Goal: Navigation & Orientation: Find specific page/section

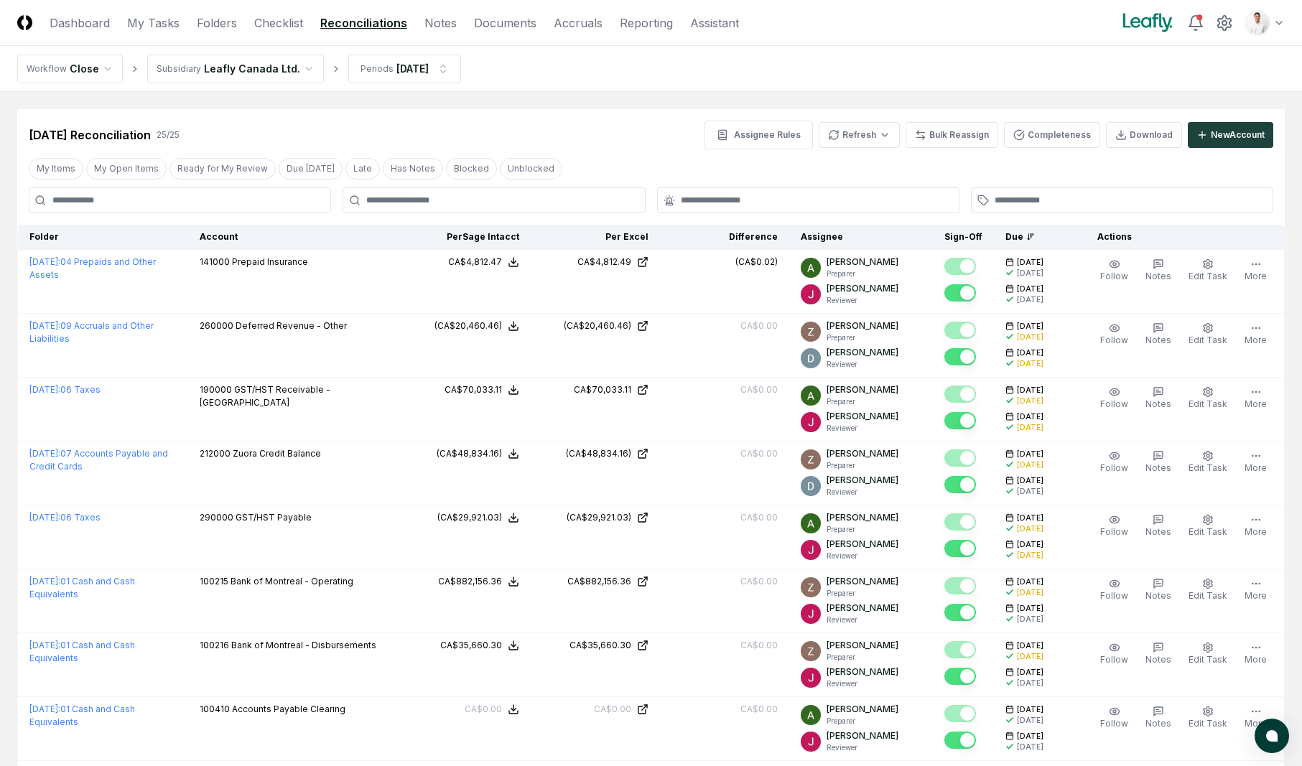
scroll to position [18, 0]
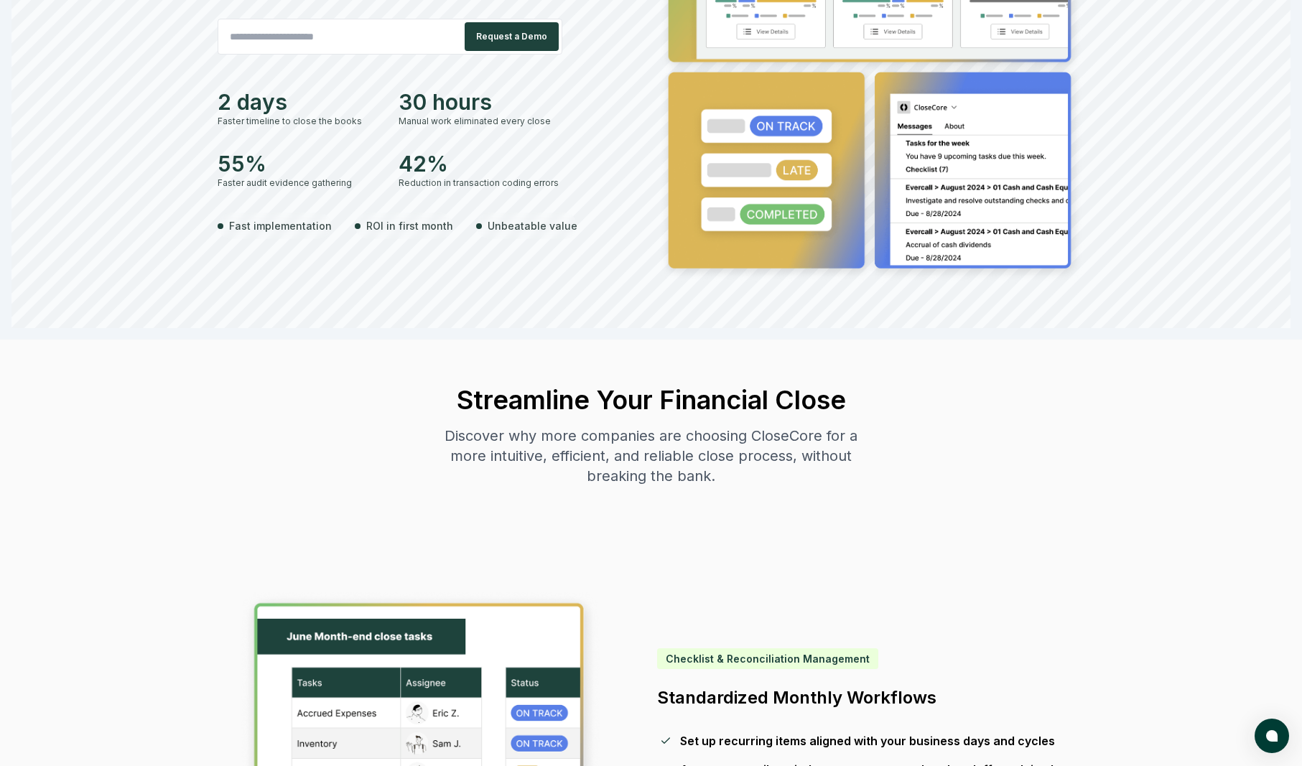
scroll to position [287, 0]
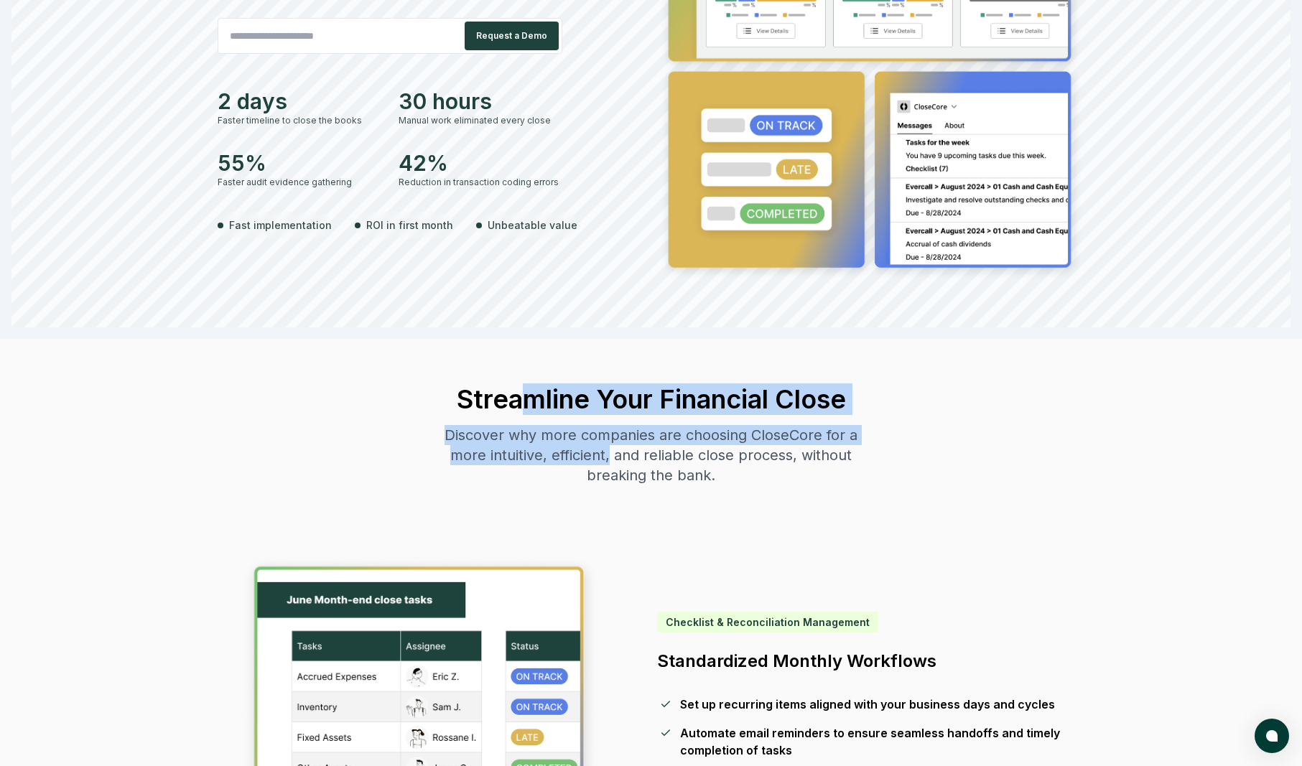
drag, startPoint x: 519, startPoint y: 404, endPoint x: 613, endPoint y: 454, distance: 106.4
click at [613, 453] on div "Streamline Your Financial Close Discover why more companies are choosing CloseC…" at bounding box center [652, 435] width 440 height 193
click at [613, 454] on div "Discover why more companies are choosing CloseCore for a more intuitive, effici…" at bounding box center [652, 455] width 440 height 60
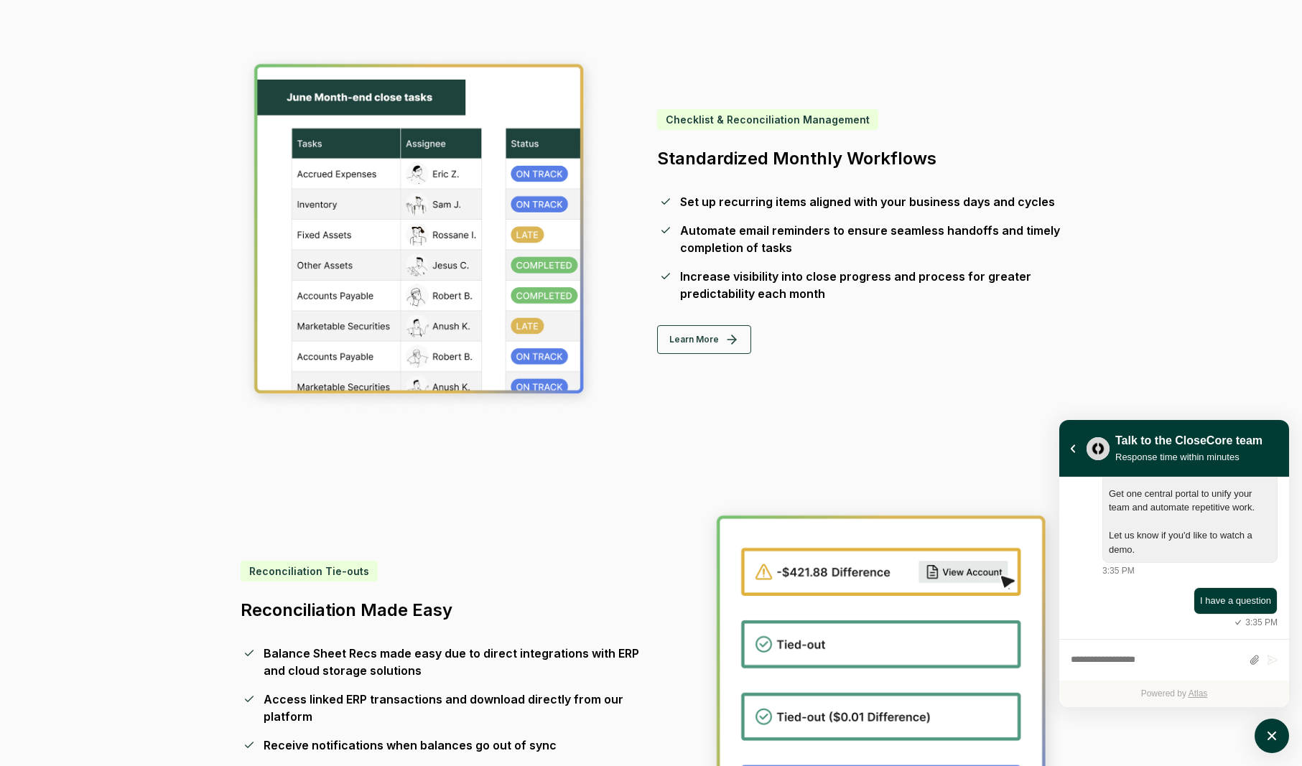
scroll to position [0, 0]
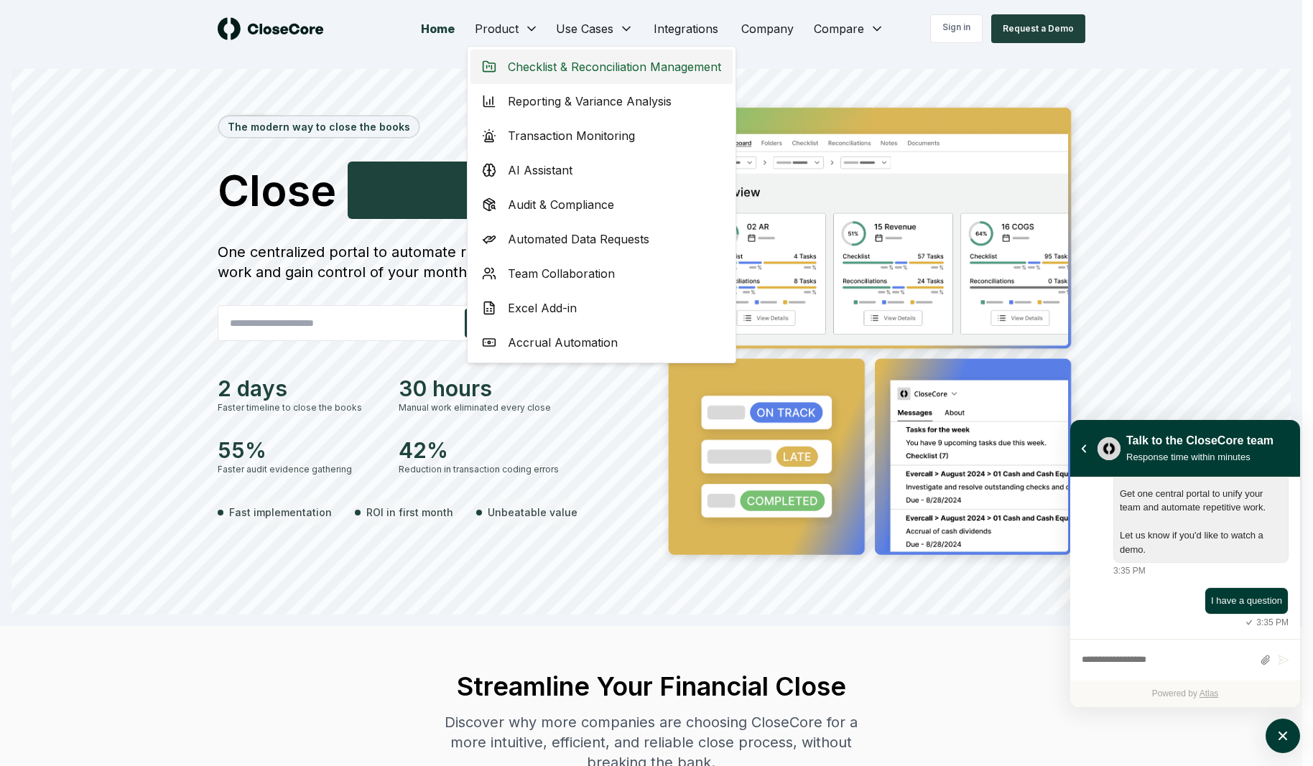
click at [550, 60] on span "Checklist & Reconciliation Management" at bounding box center [614, 66] width 213 height 17
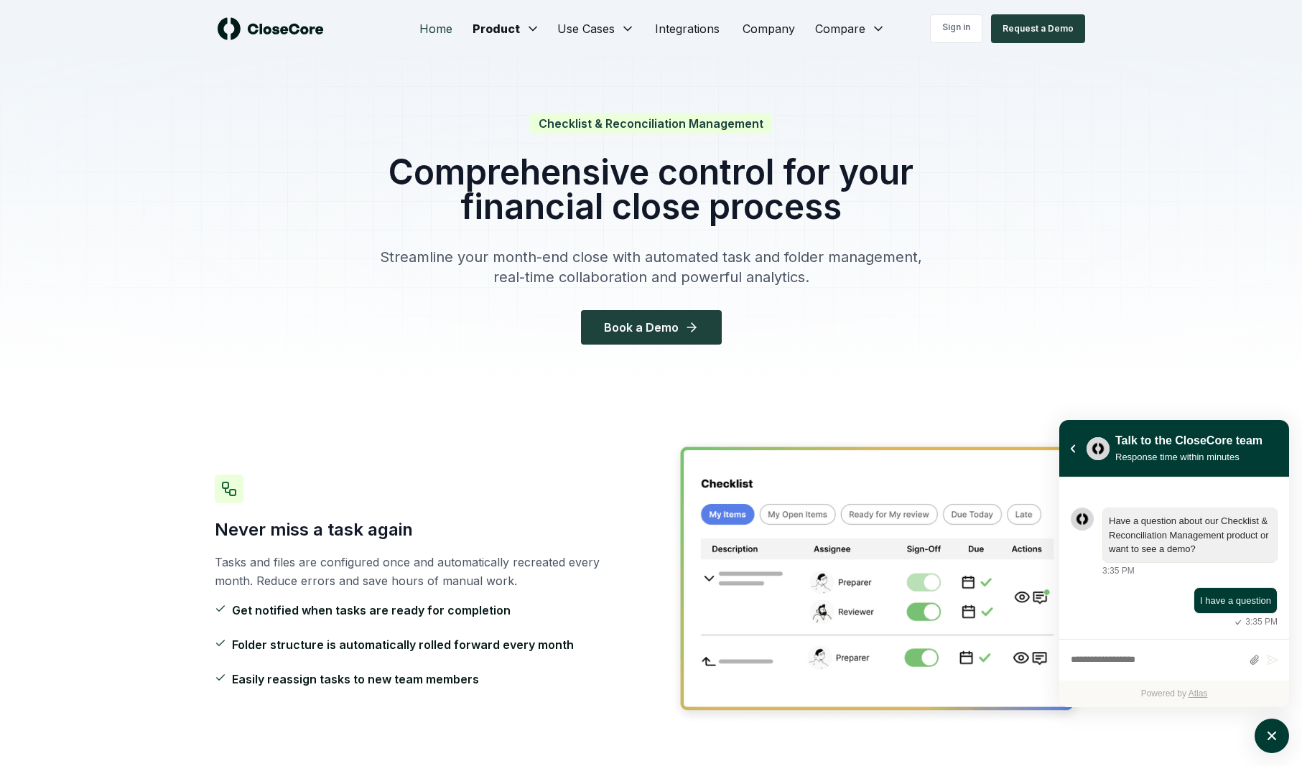
click at [422, 40] on link "Home" at bounding box center [436, 28] width 56 height 29
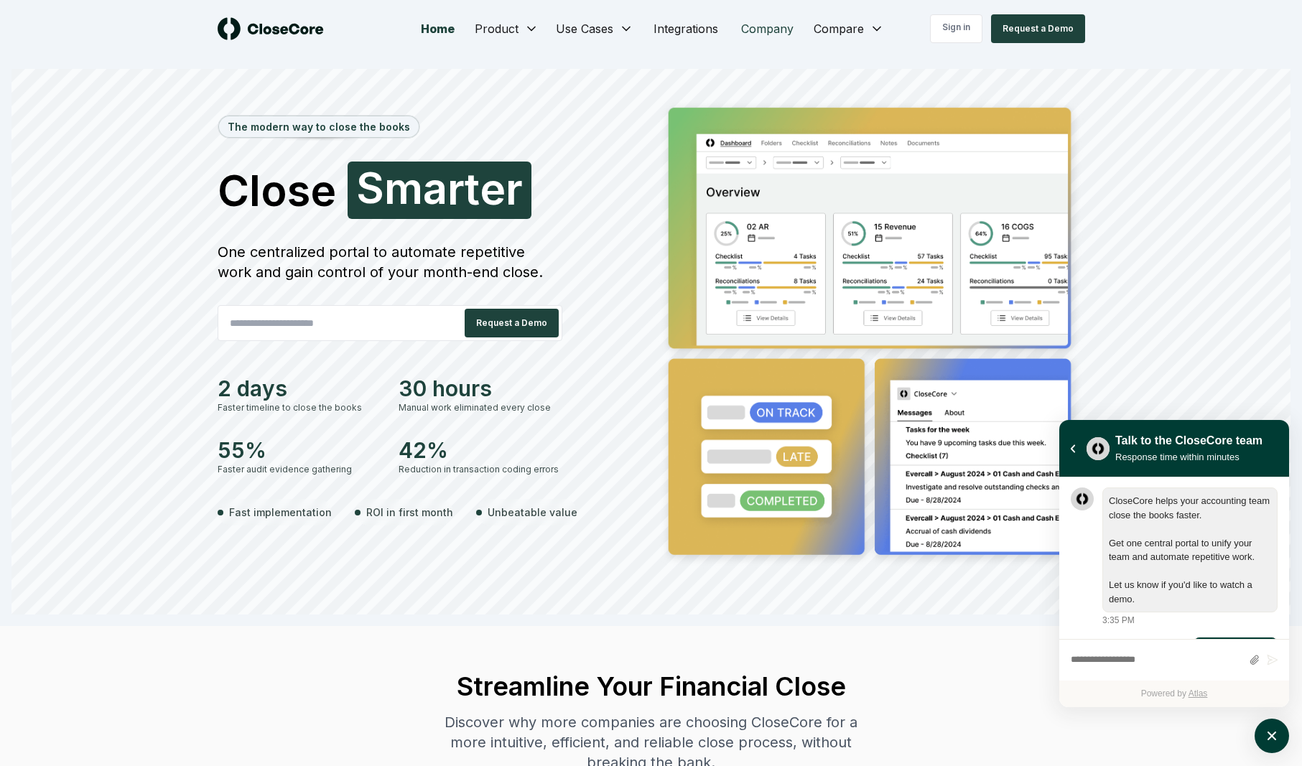
click at [783, 37] on link "Company" at bounding box center [767, 28] width 75 height 29
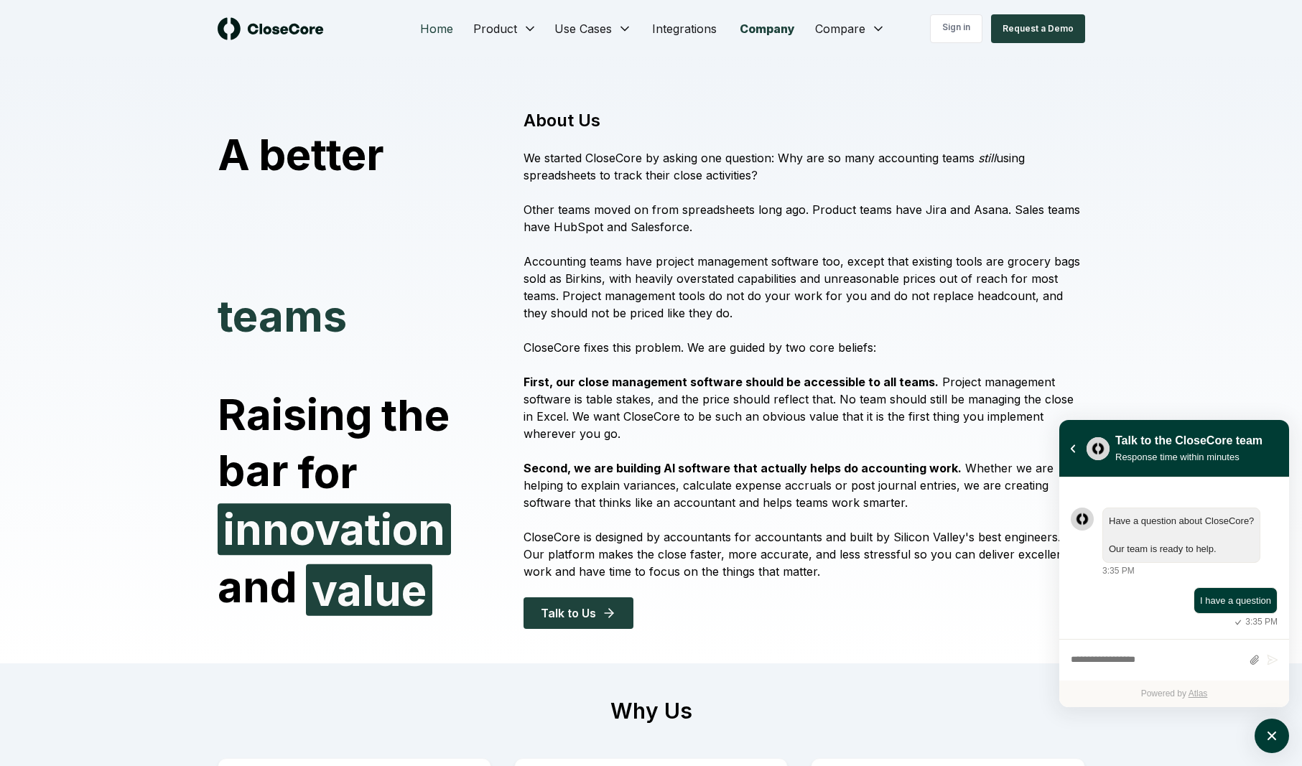
click at [435, 23] on link "Home" at bounding box center [437, 28] width 56 height 29
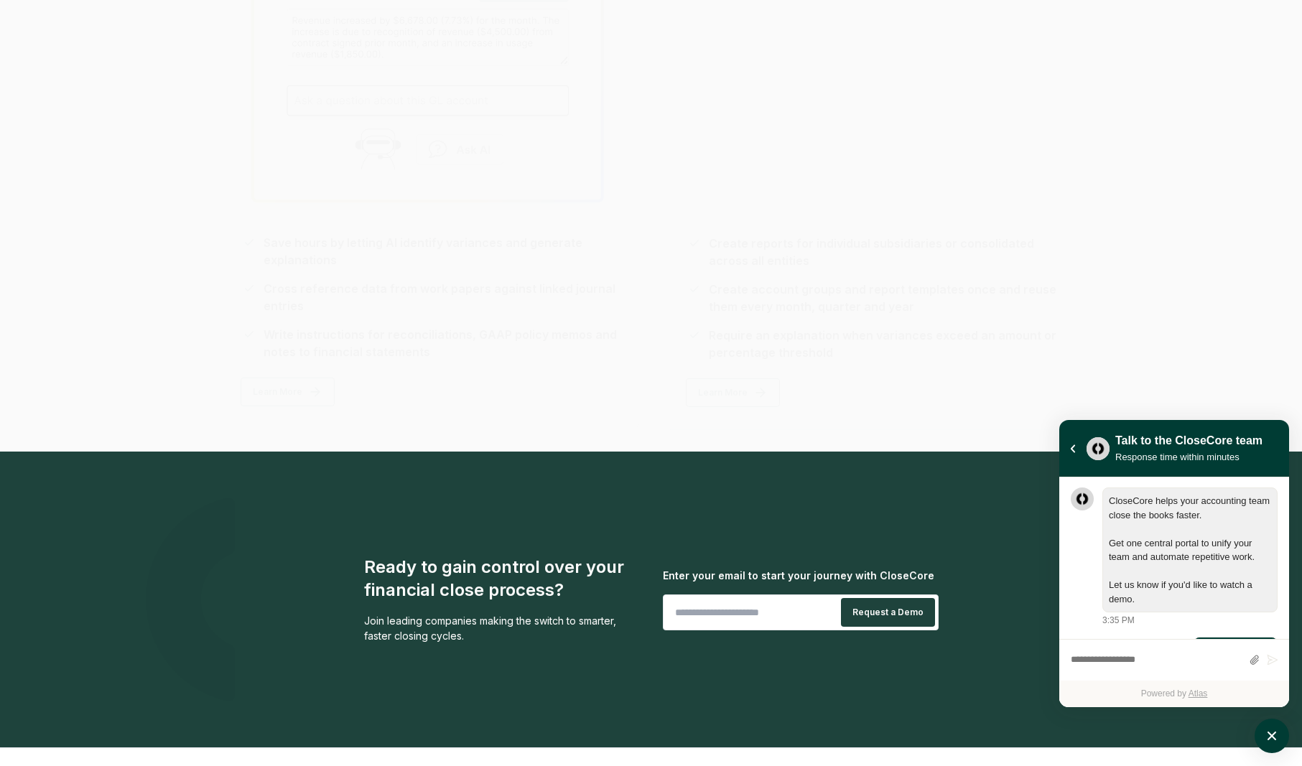
scroll to position [3208, 0]
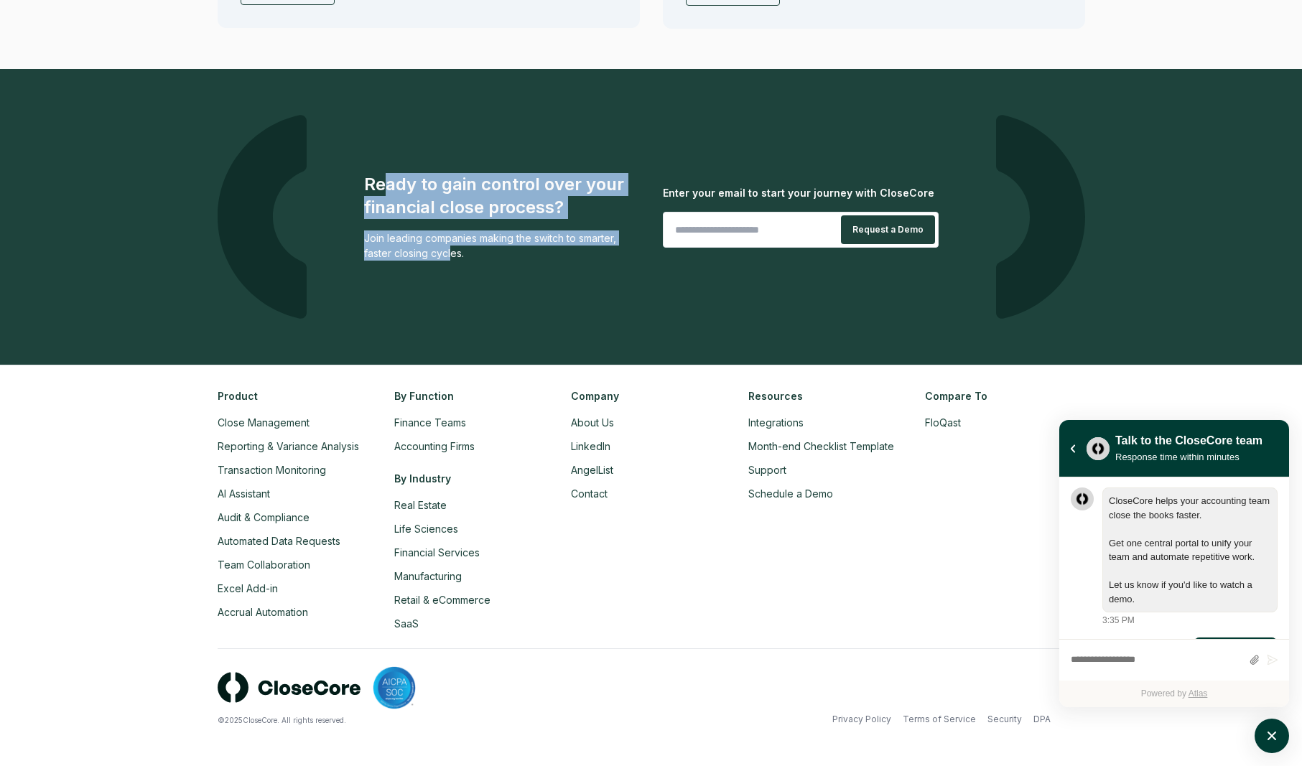
drag, startPoint x: 384, startPoint y: 182, endPoint x: 460, endPoint y: 259, distance: 108.7
click at [460, 259] on div "Ready to gain control over your financial close process? Join leading companies…" at bounding box center [502, 217] width 276 height 88
click at [460, 259] on div "Join leading companies making the switch to smarter, faster closing cycles." at bounding box center [502, 246] width 276 height 30
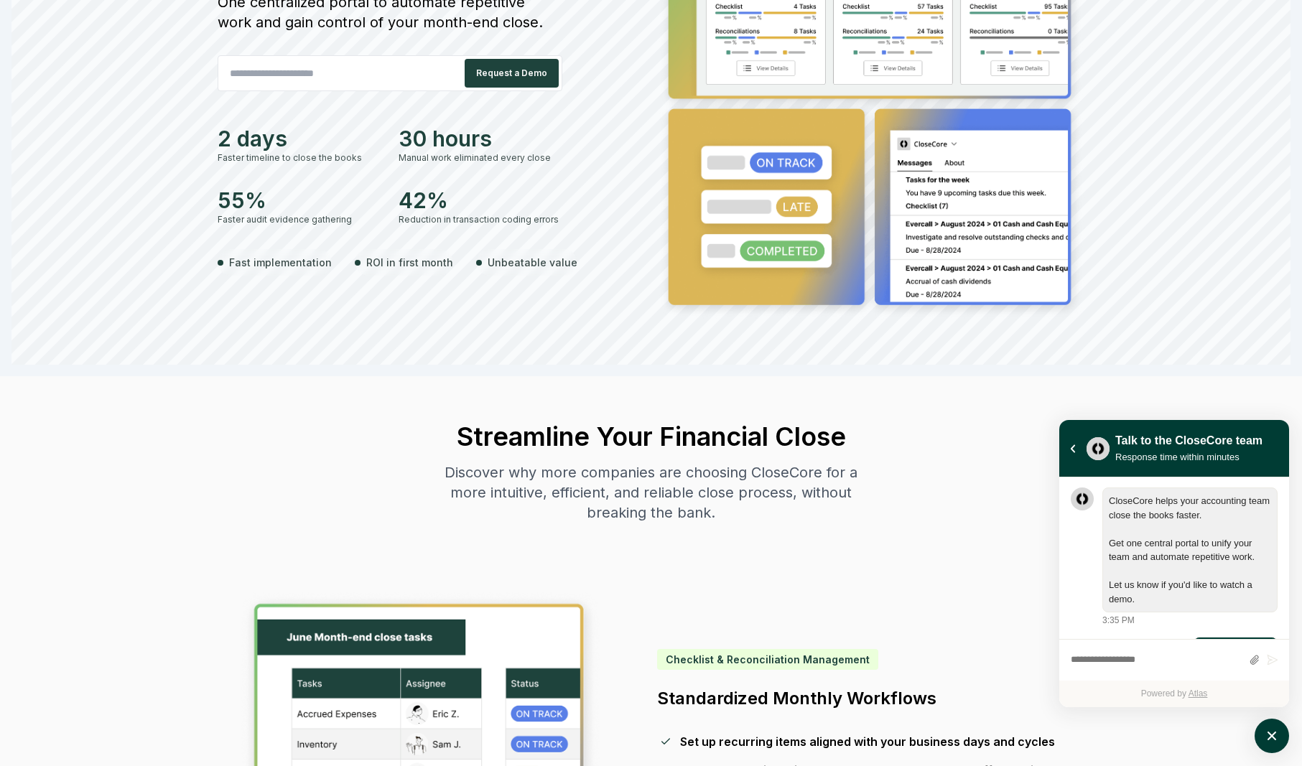
scroll to position [0, 0]
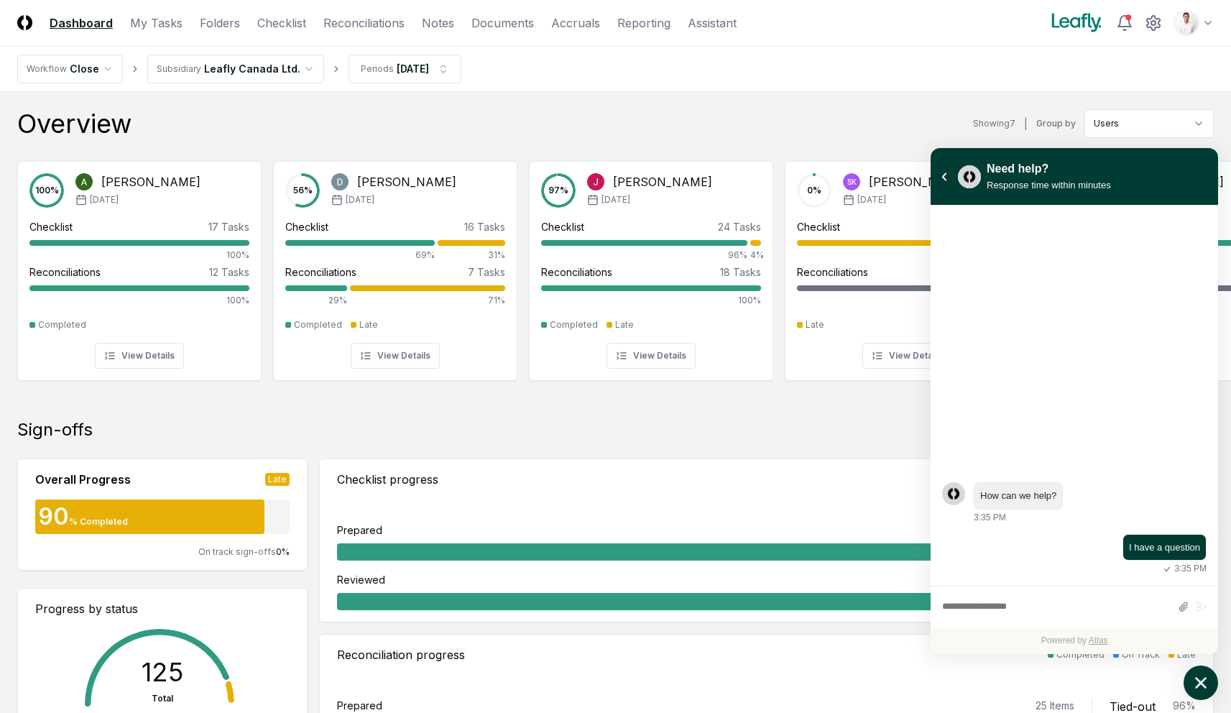
click at [1207, 685] on icon "atlas-launcher" at bounding box center [1200, 682] width 21 height 21
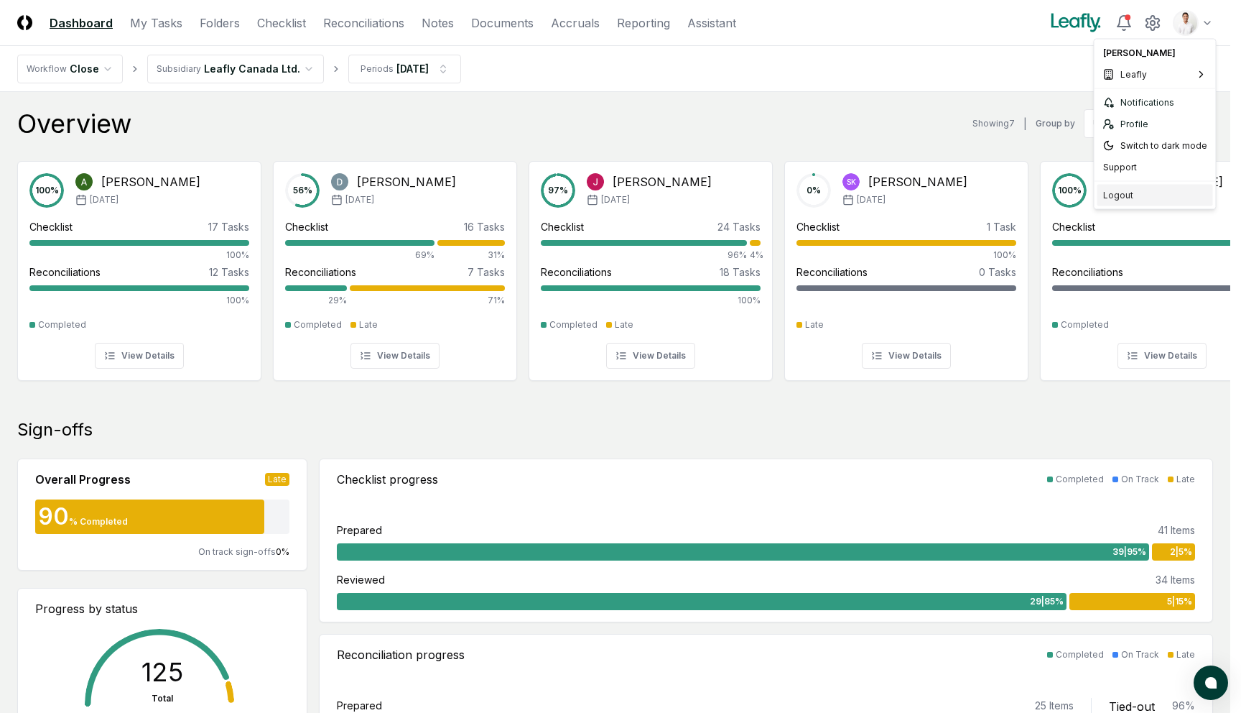
click at [1165, 190] on div "Logout" at bounding box center [1156, 196] width 116 height 22
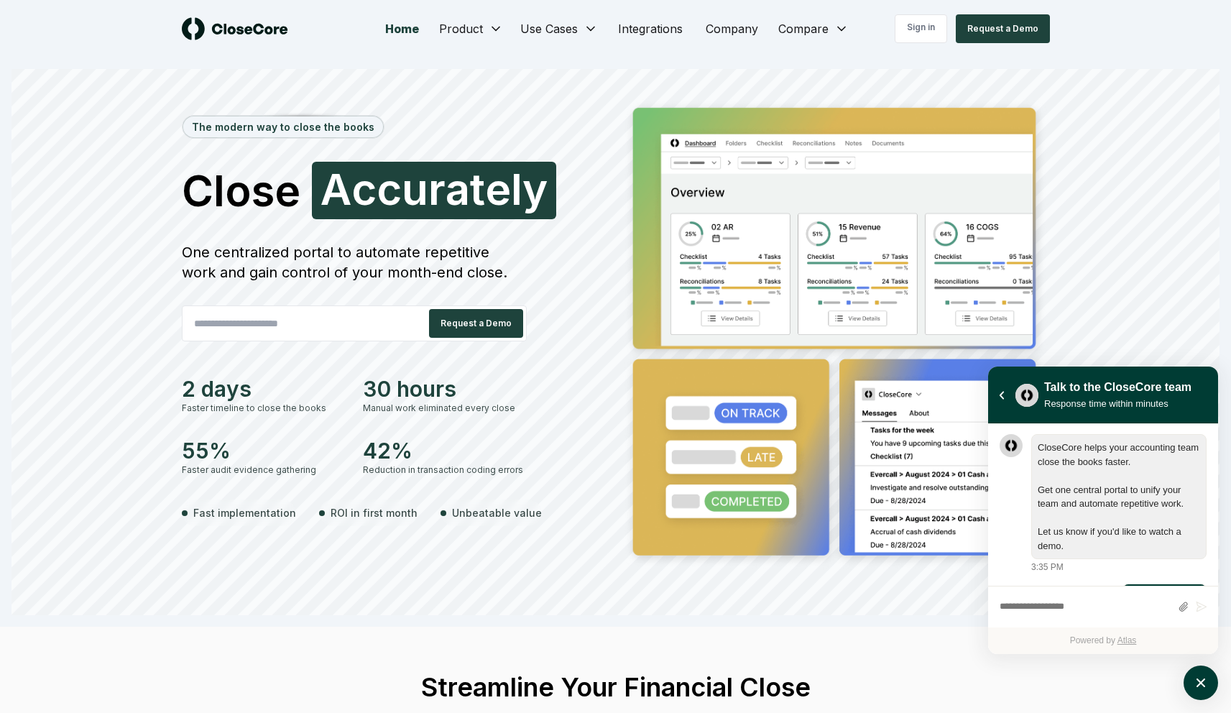
scroll to position [50, 0]
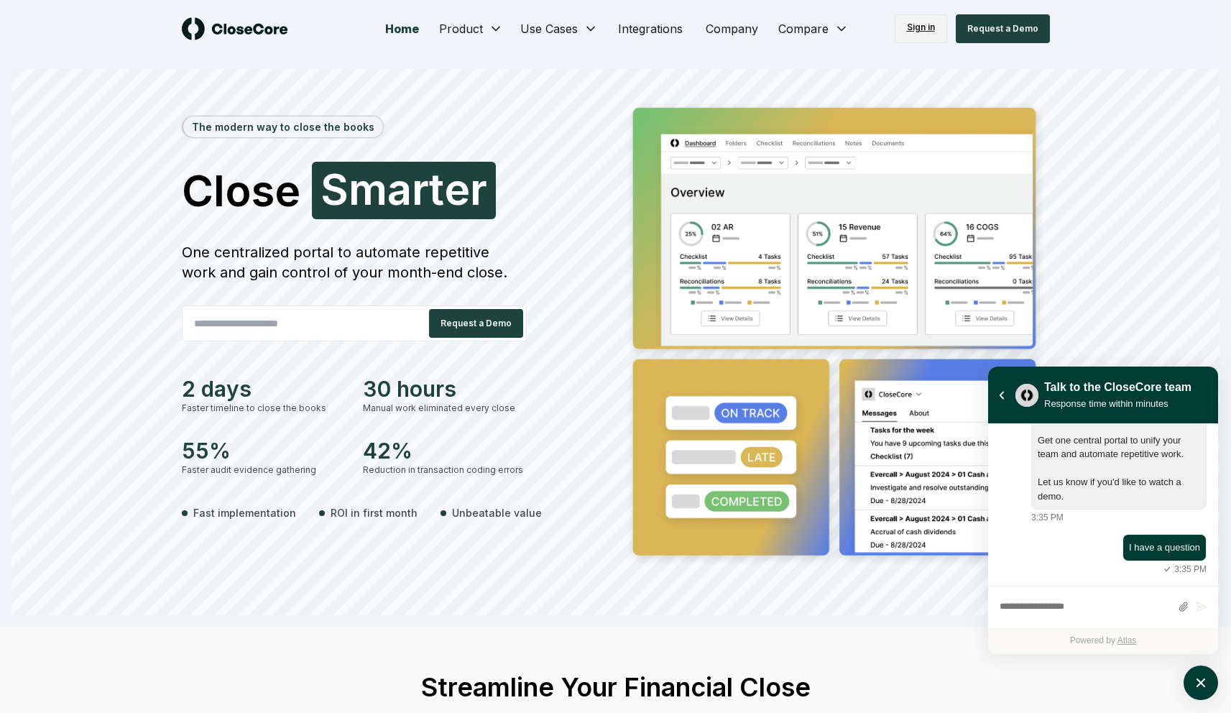
click at [911, 32] on link "Sign in" at bounding box center [920, 28] width 52 height 29
